Goal: Task Accomplishment & Management: Manage account settings

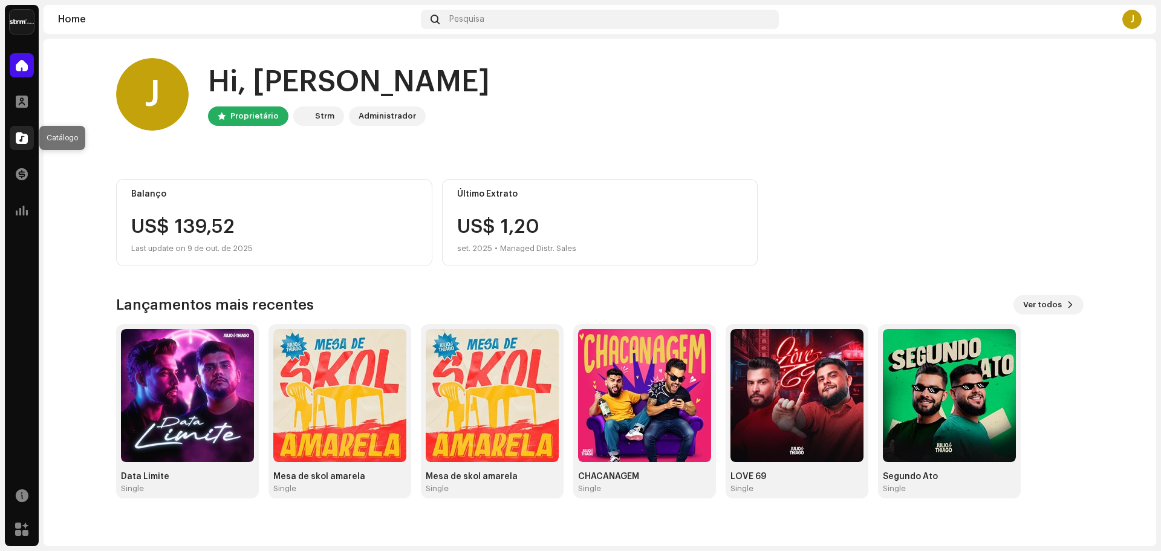
click at [19, 143] on span at bounding box center [22, 138] width 12 height 10
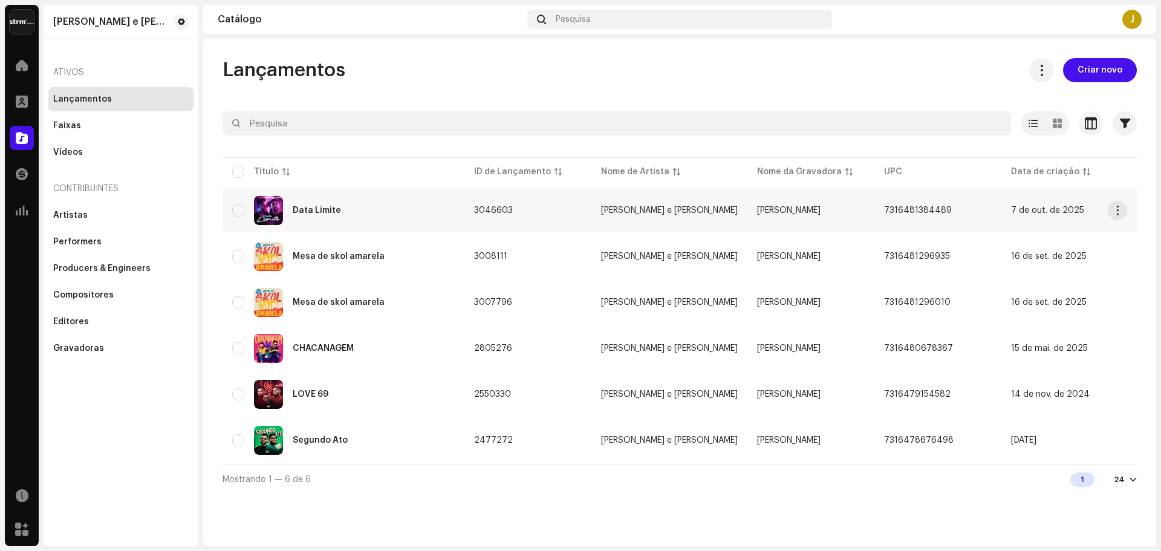
drag, startPoint x: 919, startPoint y: 208, endPoint x: 857, endPoint y: 208, distance: 62.3
click at [875, 208] on td "7316481384489" at bounding box center [938, 211] width 127 height 44
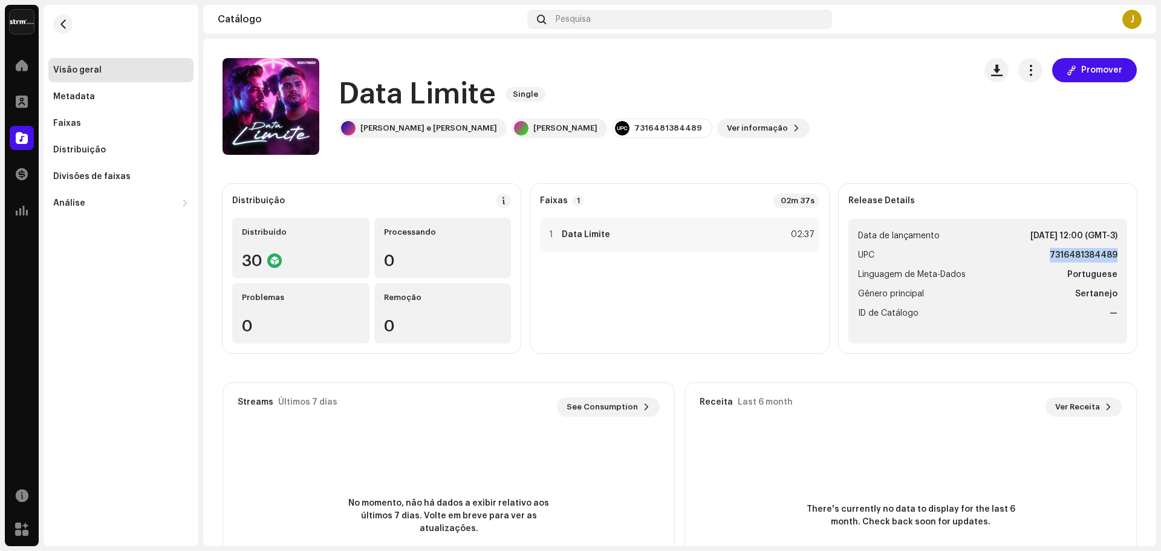
drag, startPoint x: 1044, startPoint y: 250, endPoint x: 1112, endPoint y: 263, distance: 69.4
click at [1112, 263] on ul "Data de lançamento [DATE] 12:00 (GMT-3) UPC 7316481384489 Linguagem de Meta-Dad…" at bounding box center [988, 281] width 279 height 125
copy strong "7316481384489"
